Goal: Information Seeking & Learning: Learn about a topic

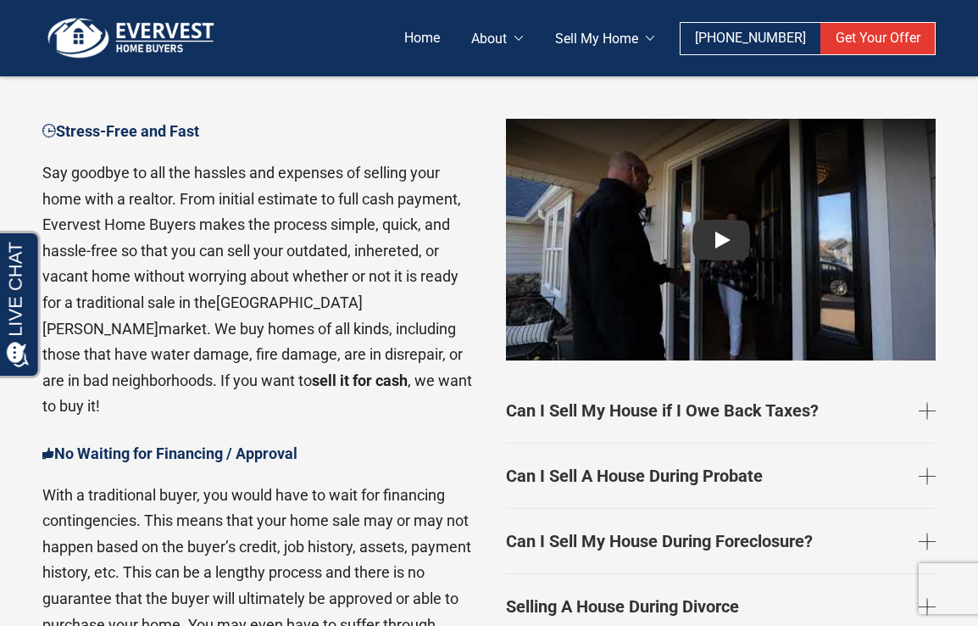
scroll to position [2327, 0]
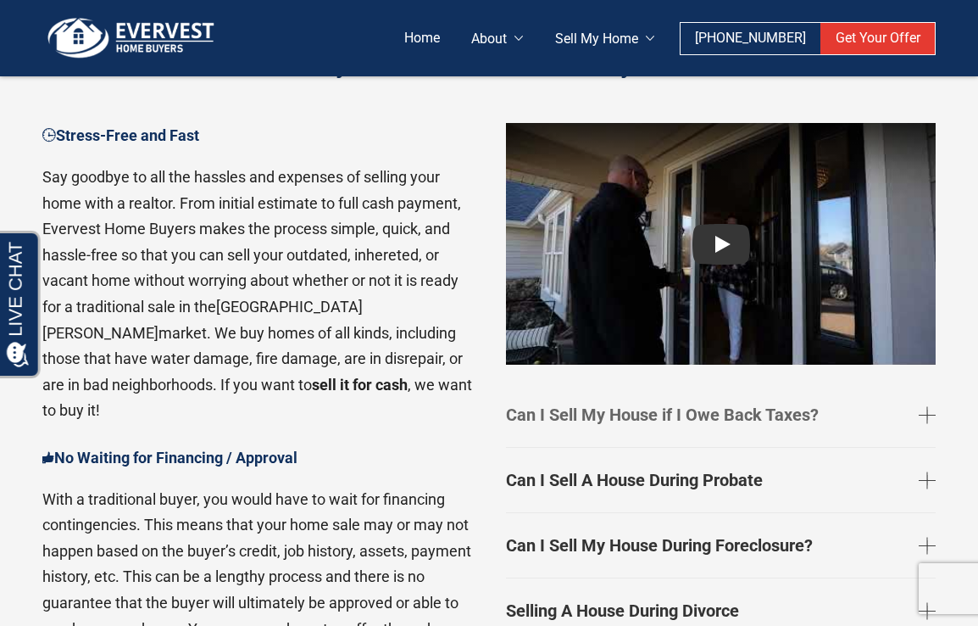
click at [798, 389] on link "Can I Sell My House if I Owe Back Taxes?" at bounding box center [721, 414] width 430 height 51
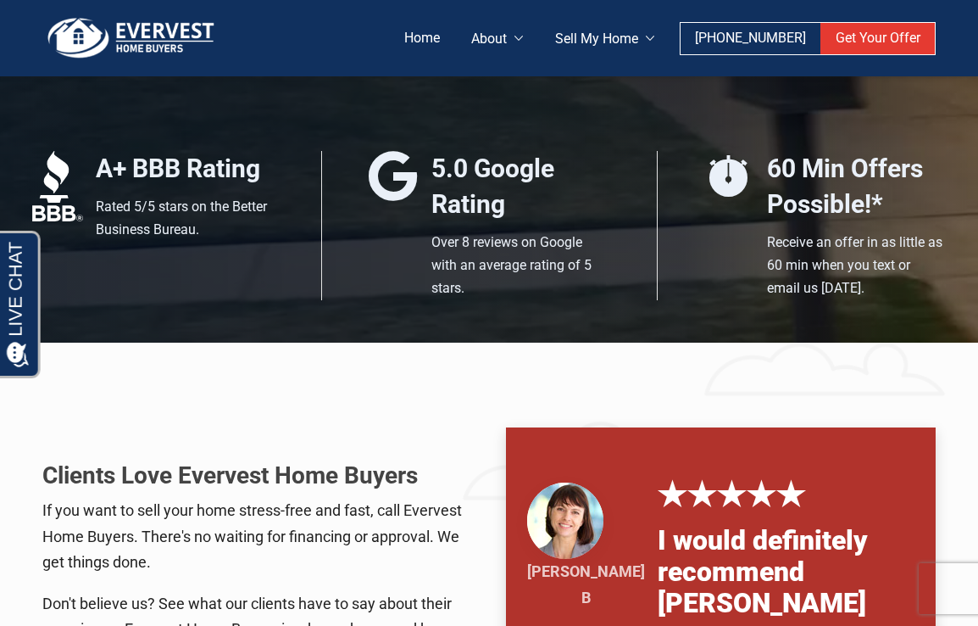
scroll to position [0, 0]
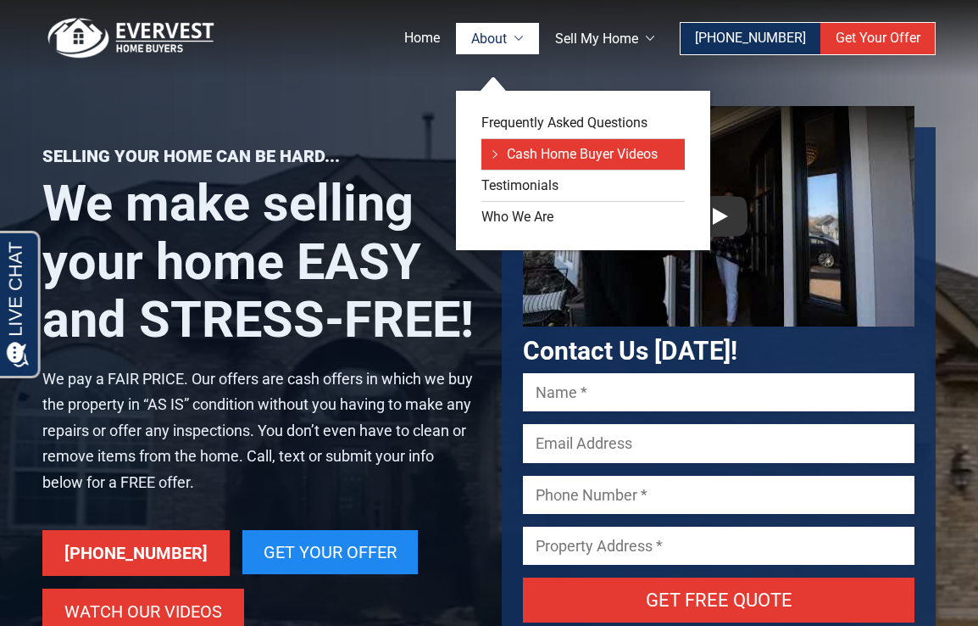
click at [589, 154] on link "Cash Home Buyer Videos" at bounding box center [583, 154] width 203 height 31
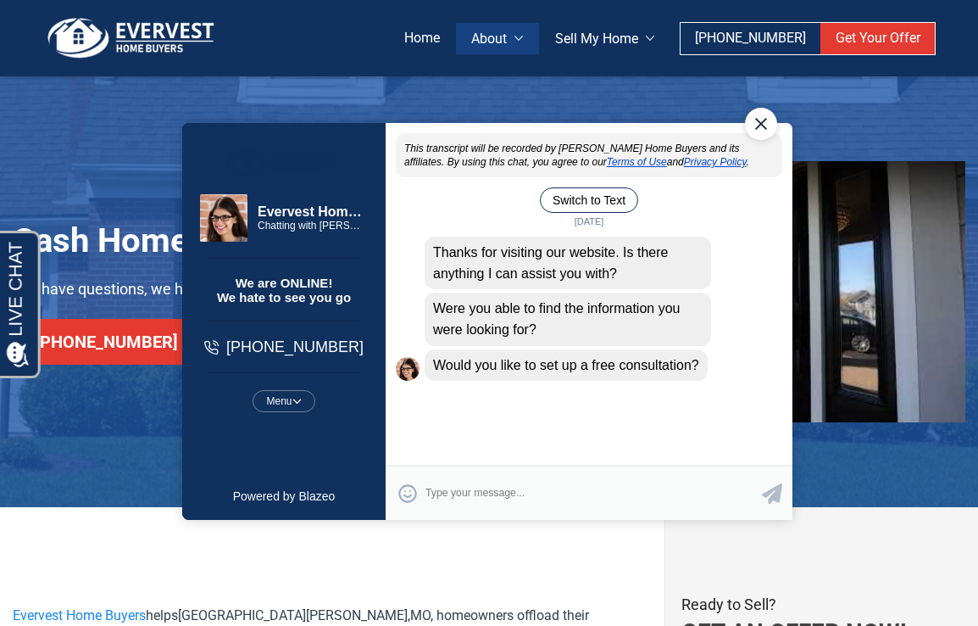
click at [765, 125] on div "Close Chat" at bounding box center [761, 124] width 32 height 32
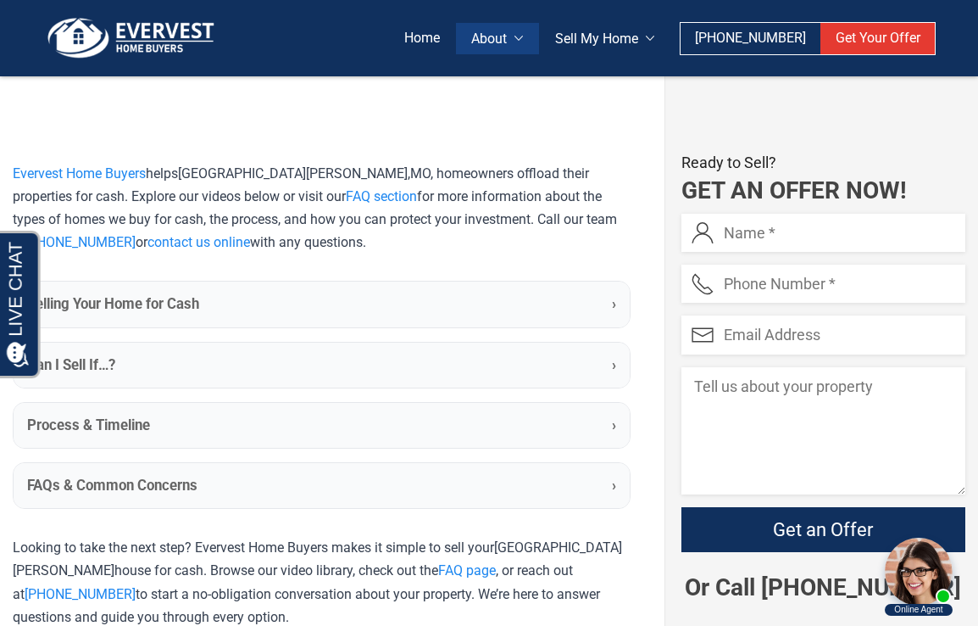
scroll to position [432, 0]
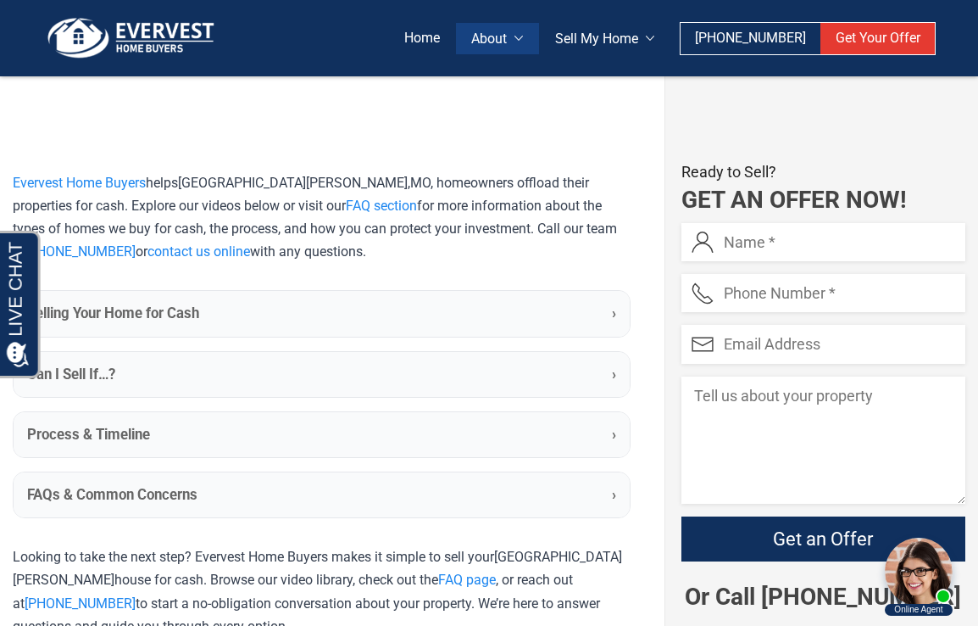
click at [612, 320] on span "›" at bounding box center [614, 313] width 4 height 21
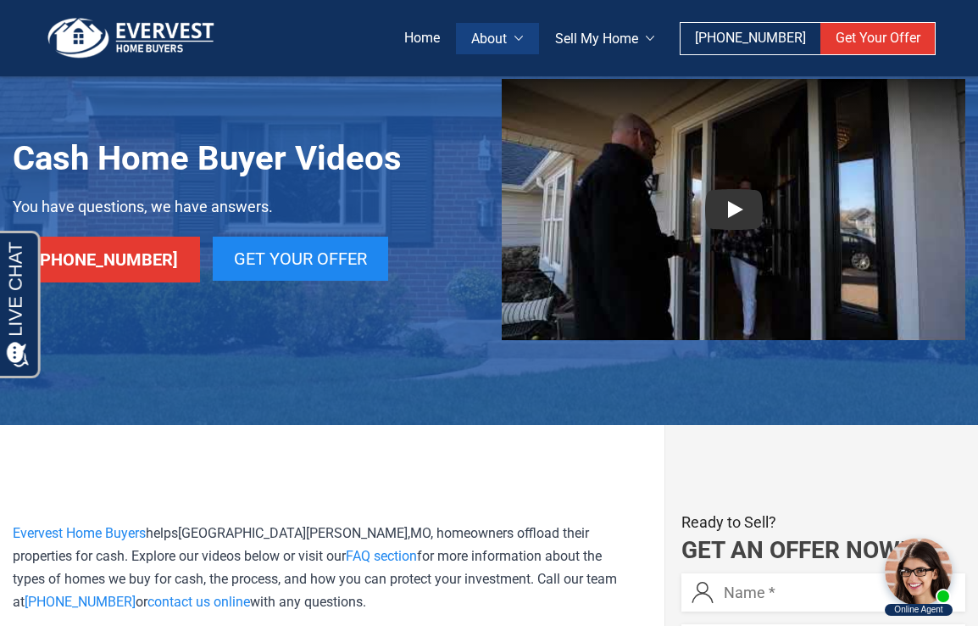
scroll to position [0, 0]
